Goal: Navigation & Orientation: Find specific page/section

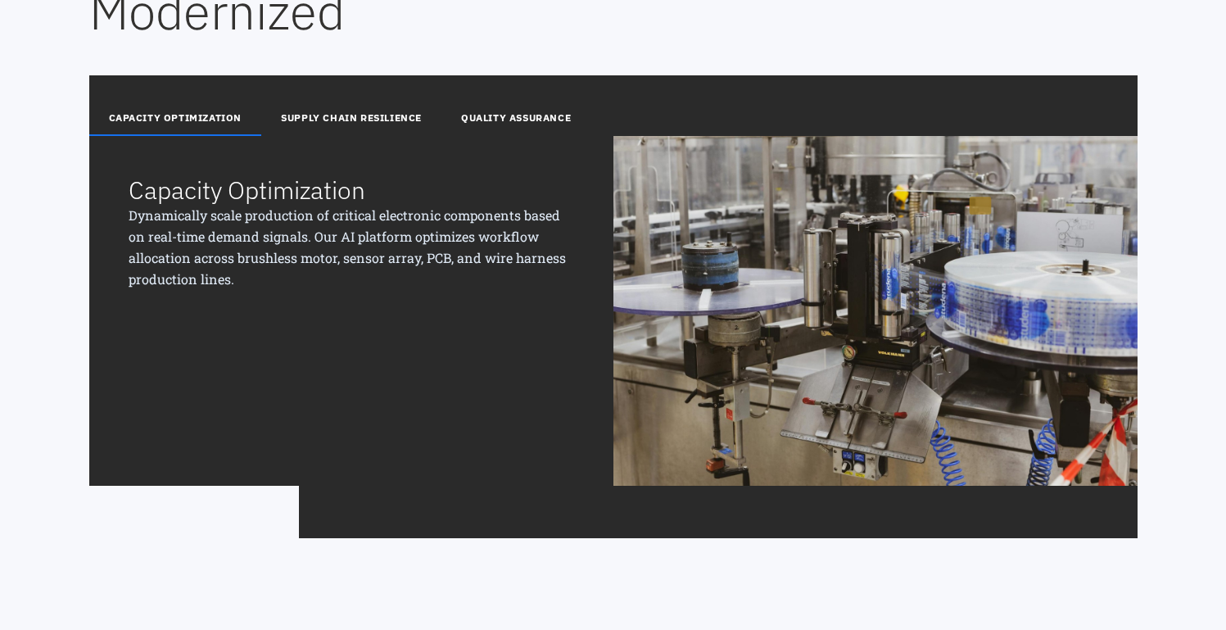
scroll to position [1957, 0]
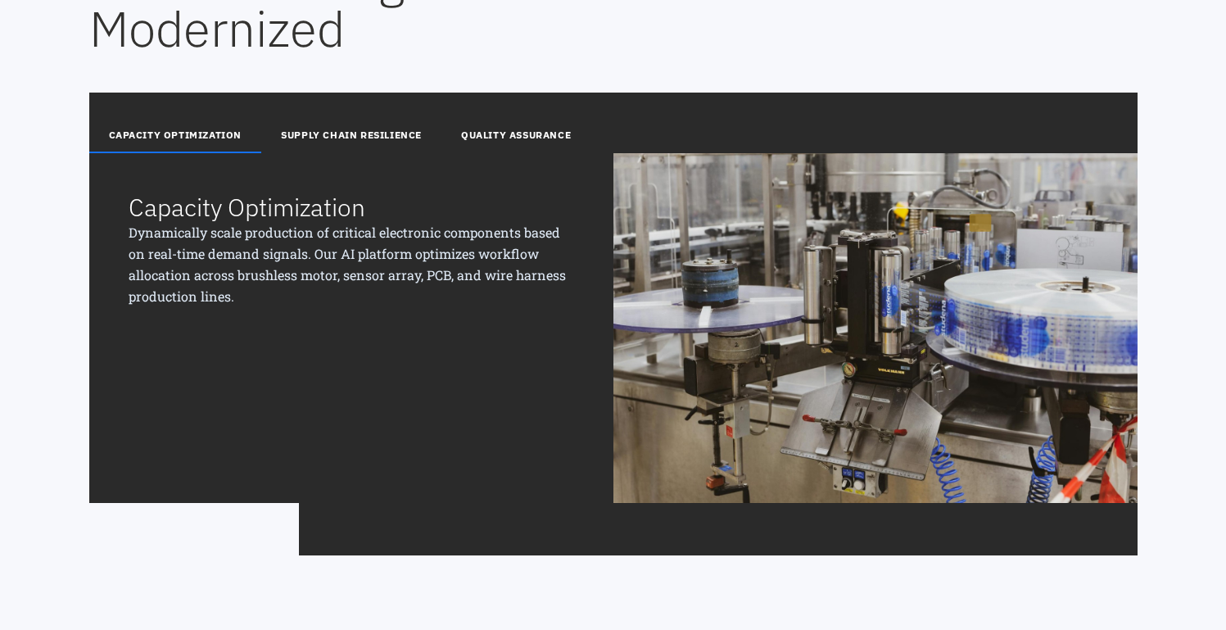
click at [398, 133] on button "SUPPLY CHAIN RESILIENCE" at bounding box center [351, 136] width 180 height 34
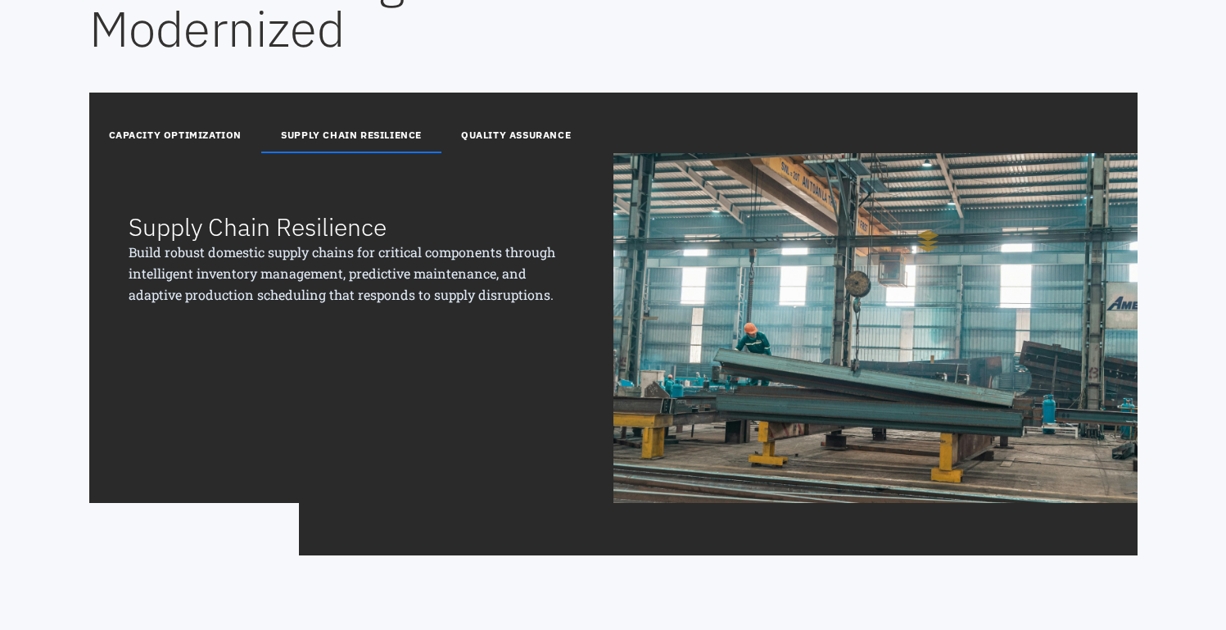
click at [502, 129] on button "QUALITY ASSURANCE" at bounding box center [515, 136] width 149 height 34
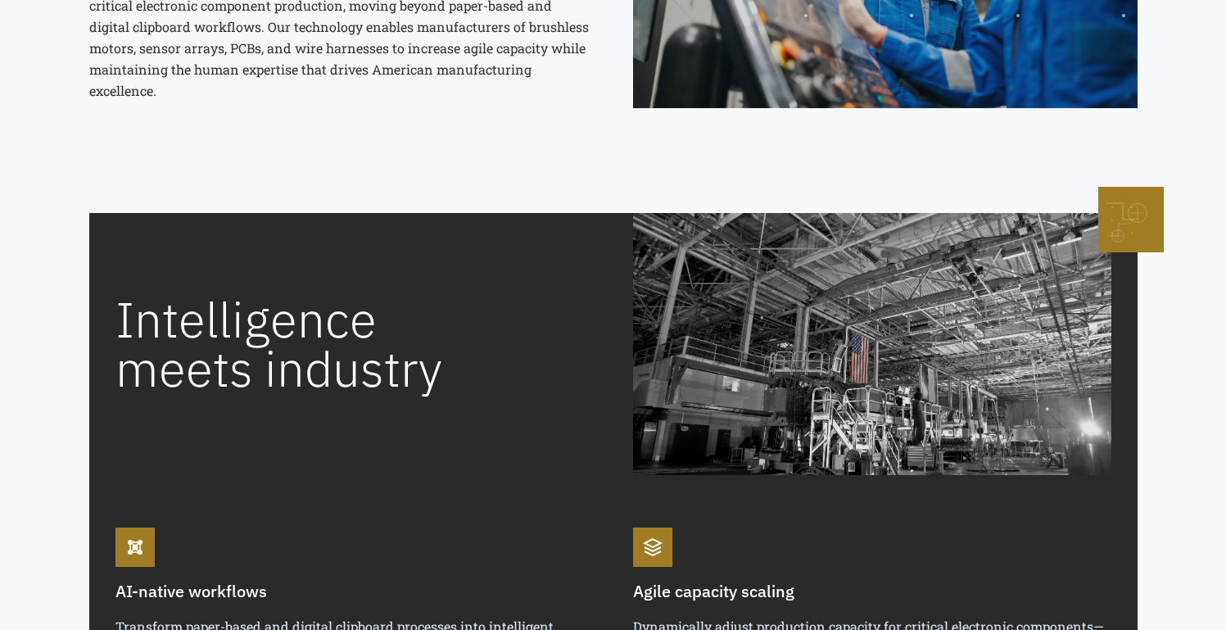
scroll to position [0, 0]
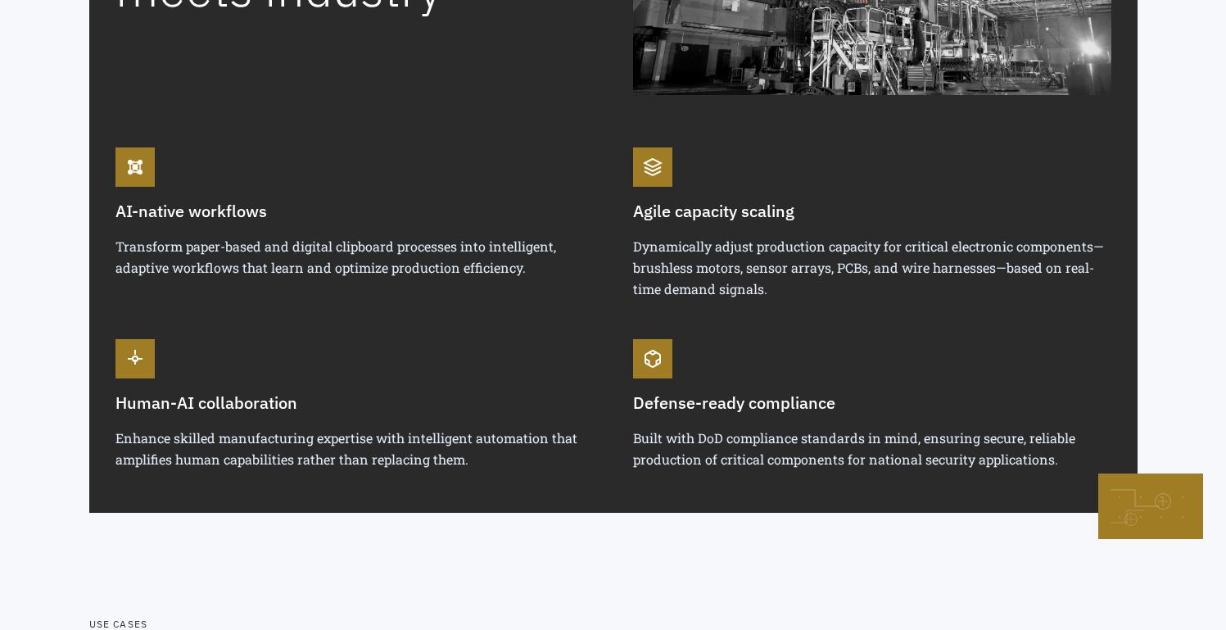
scroll to position [1226, 0]
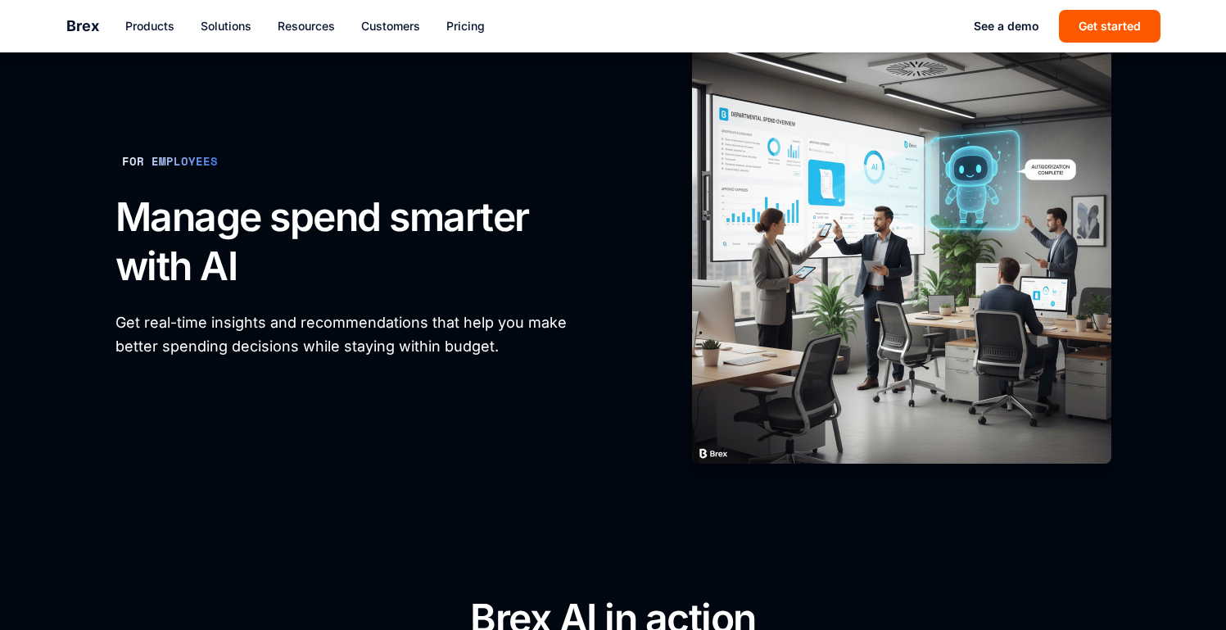
scroll to position [1703, 0]
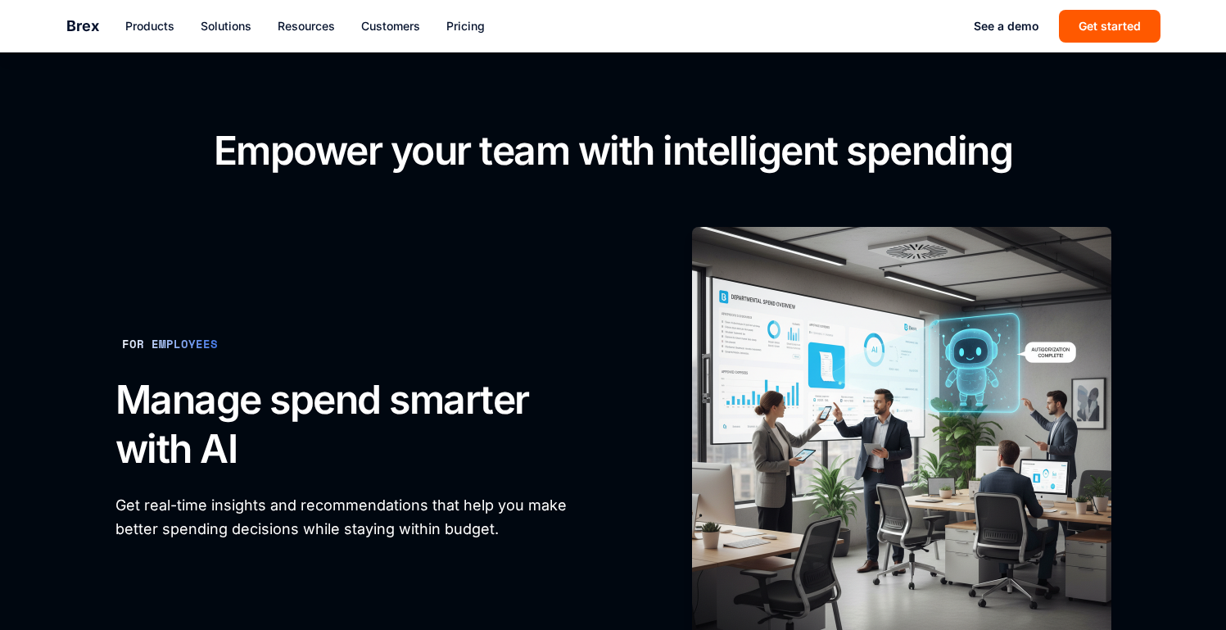
click at [180, 341] on div "FOR EMPLOYEES" at bounding box center [169, 343] width 109 height 23
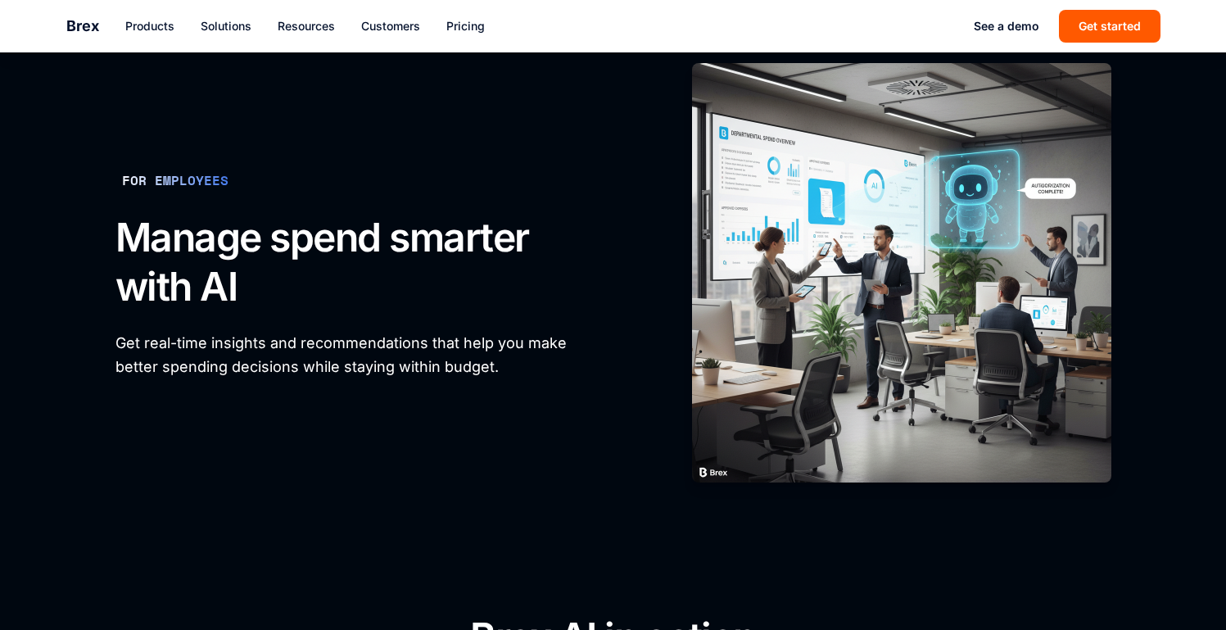
scroll to position [1810, 0]
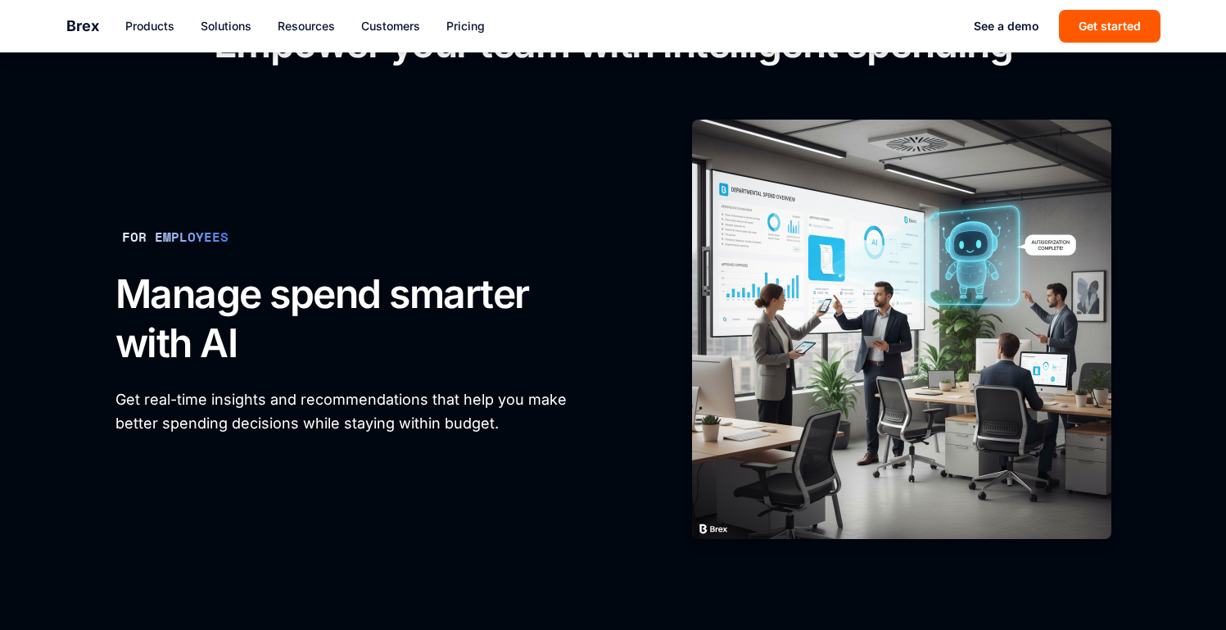
click at [211, 245] on div "FOR EMPLOYEES" at bounding box center [175, 237] width 120 height 26
